Goal: Information Seeking & Learning: Learn about a topic

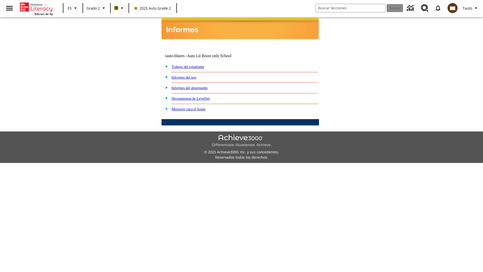
click at [196, 86] on link "Informes del desempeño" at bounding box center [189, 88] width 36 height 4
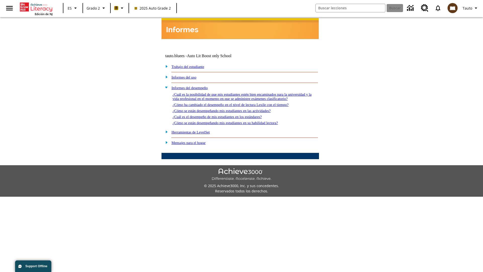
click at [230, 109] on link "¿Cómo se están desempeñando mis estudiantes en las actividades?" at bounding box center [221, 111] width 98 height 4
